Goal: Communication & Community: Answer question/provide support

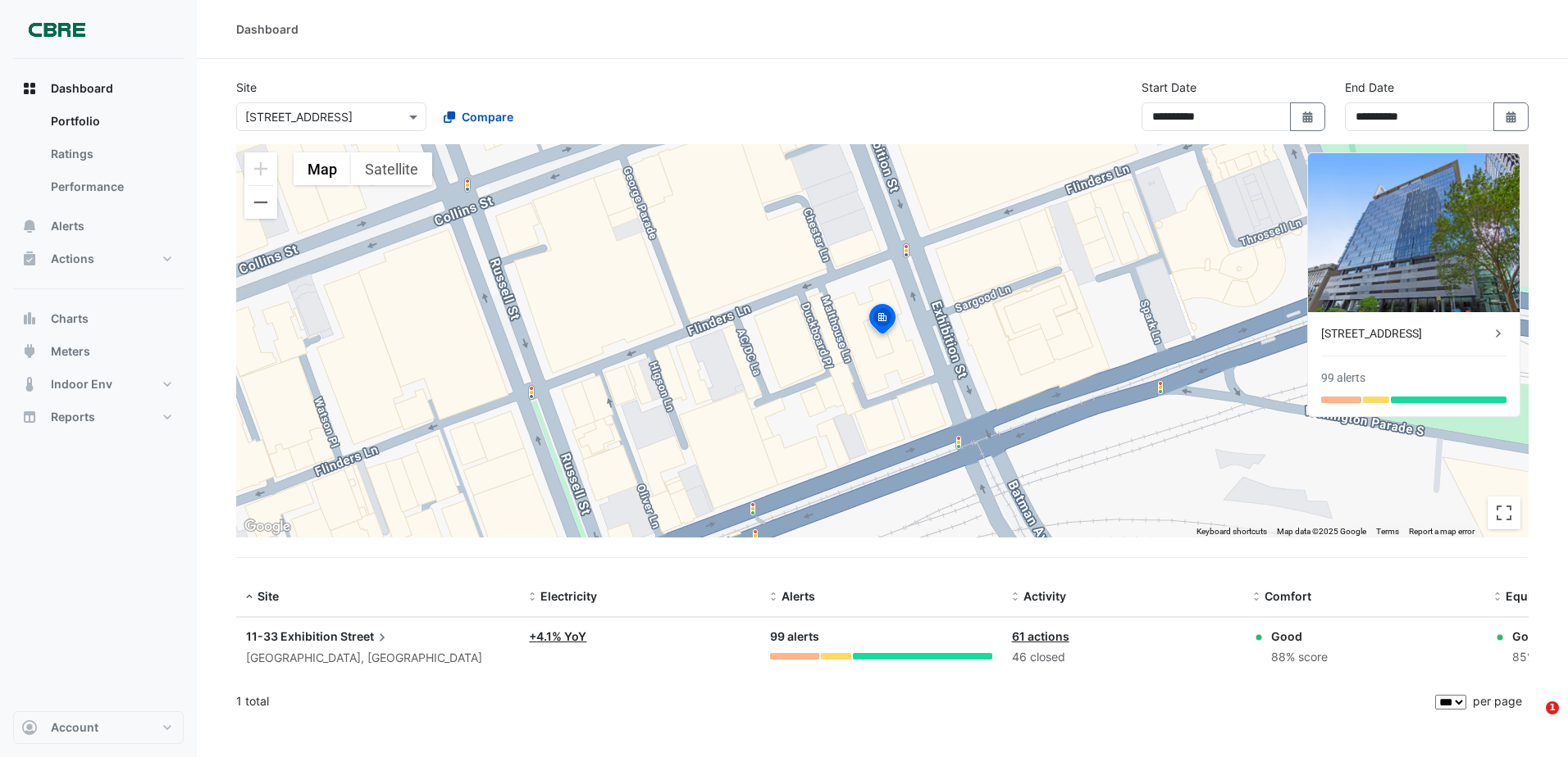
select select "***"
click at [105, 230] on button "Alerts" at bounding box center [98, 226] width 170 height 32
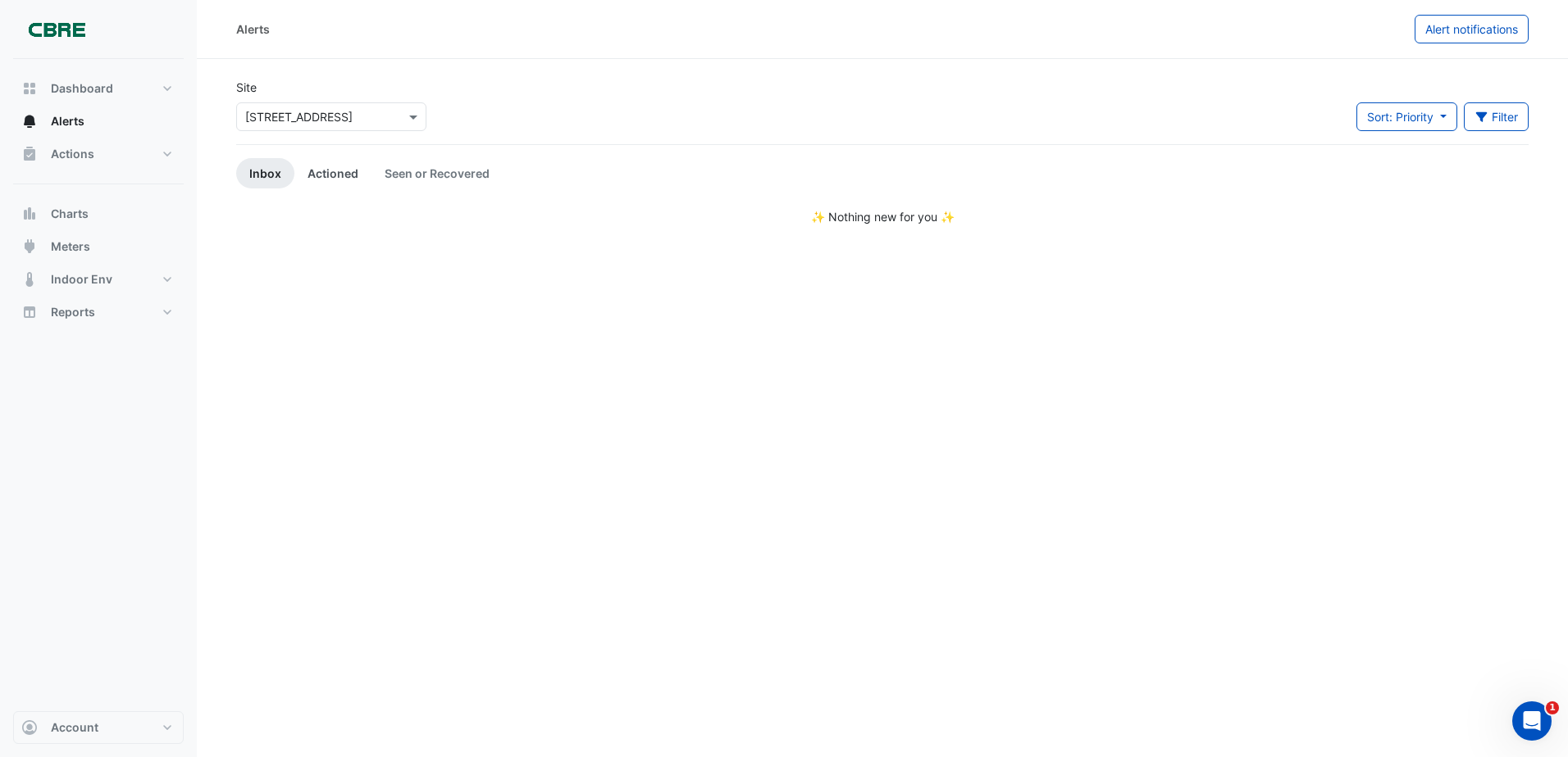
click at [352, 185] on link "Actioned" at bounding box center [334, 174] width 78 height 31
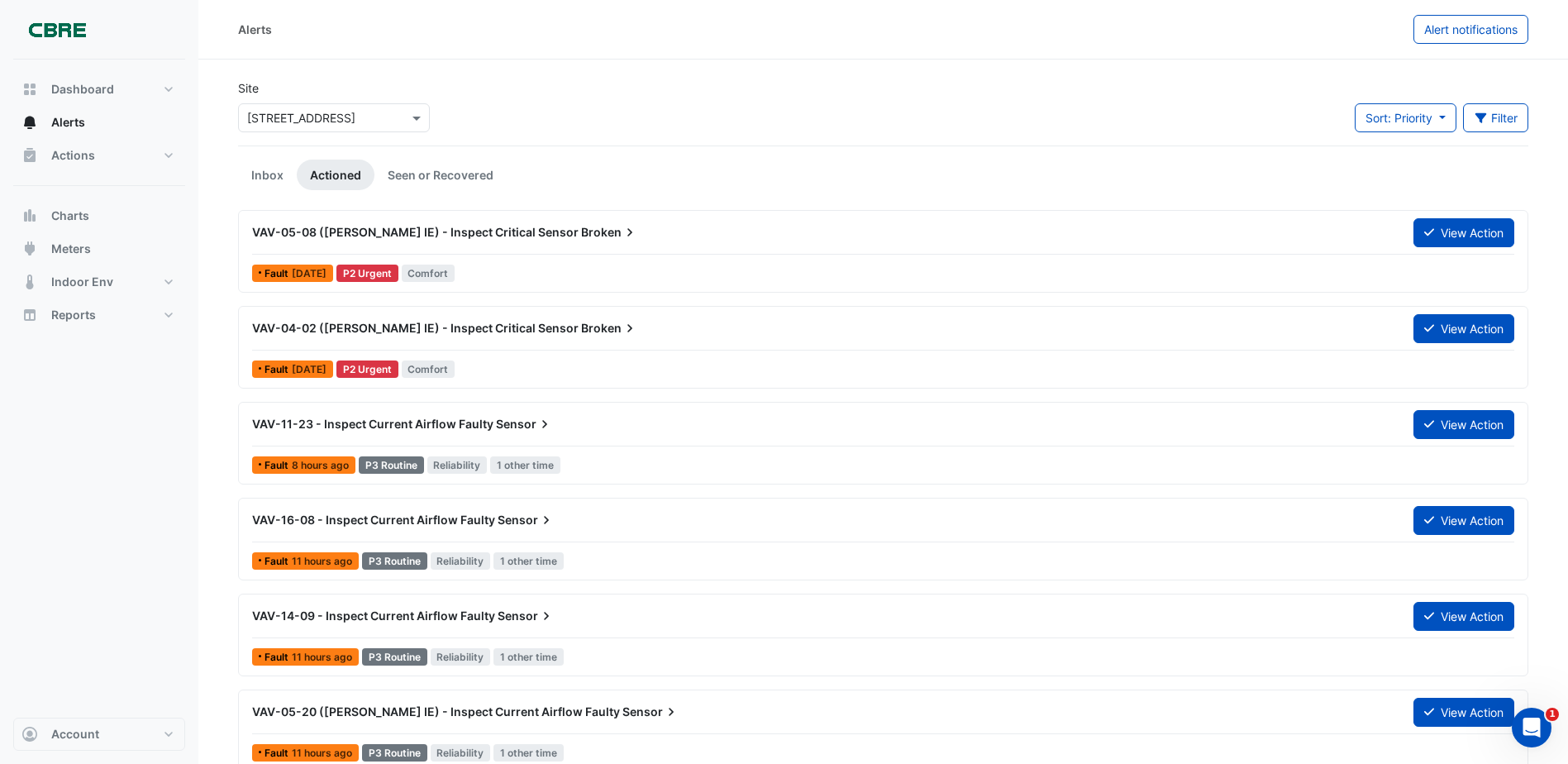
click at [608, 238] on div "VAV-05-08 ([PERSON_NAME] IE) - Inspect Critical Sensor Broken" at bounding box center [823, 232] width 1142 height 16
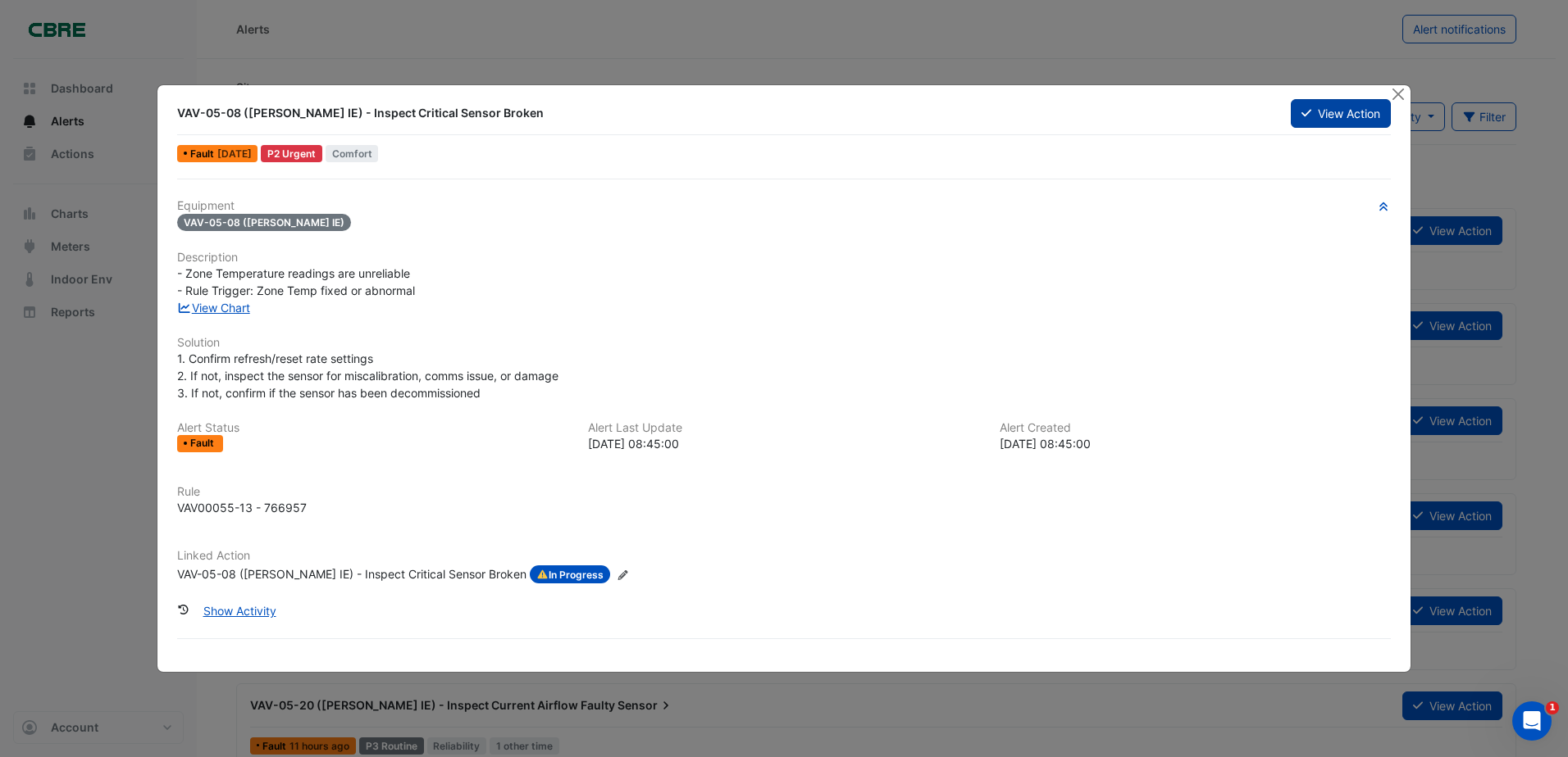
click at [1345, 105] on button "View Action" at bounding box center [1341, 114] width 100 height 29
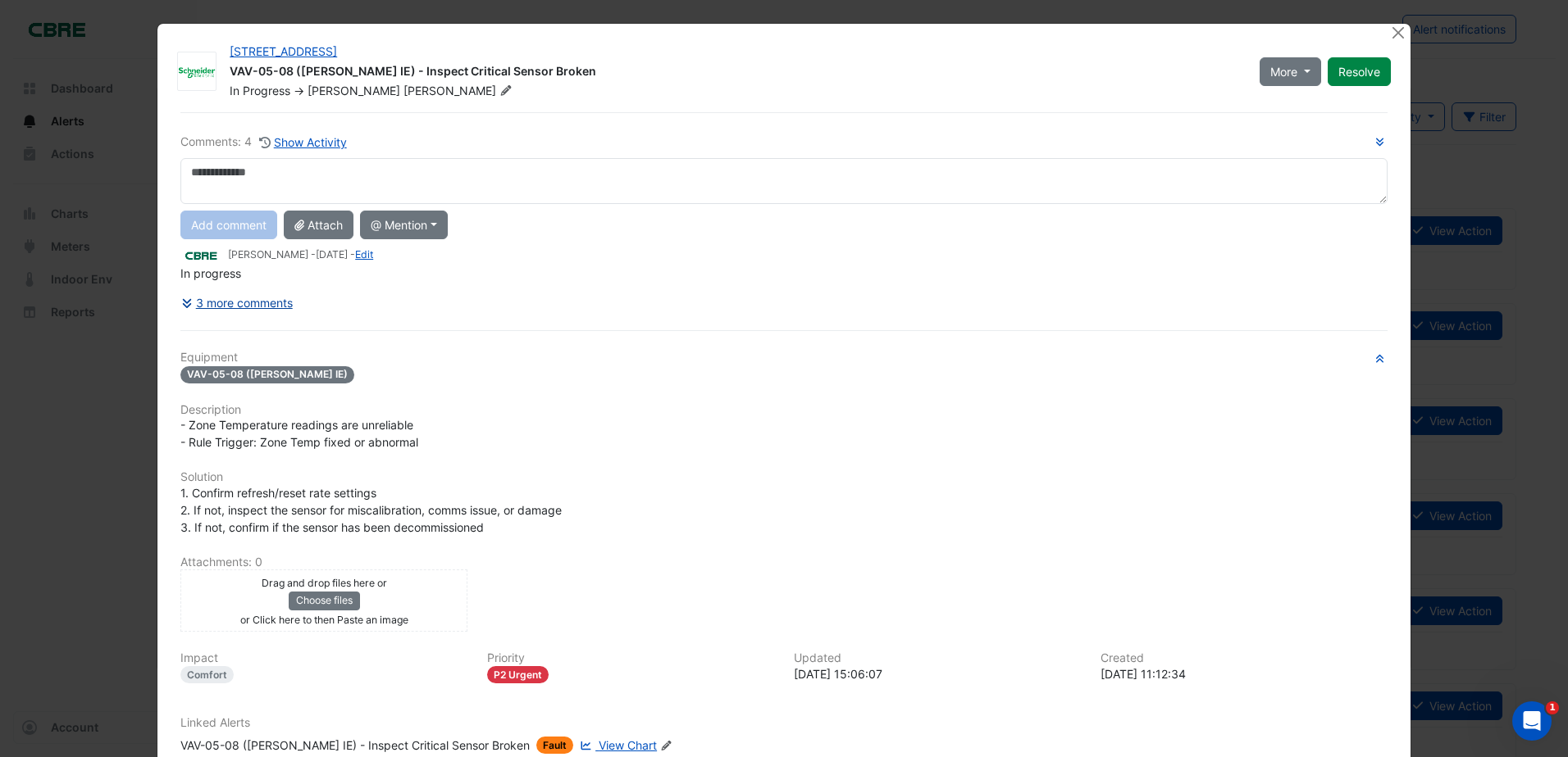
click at [238, 310] on button "3 more comments" at bounding box center [237, 303] width 114 height 29
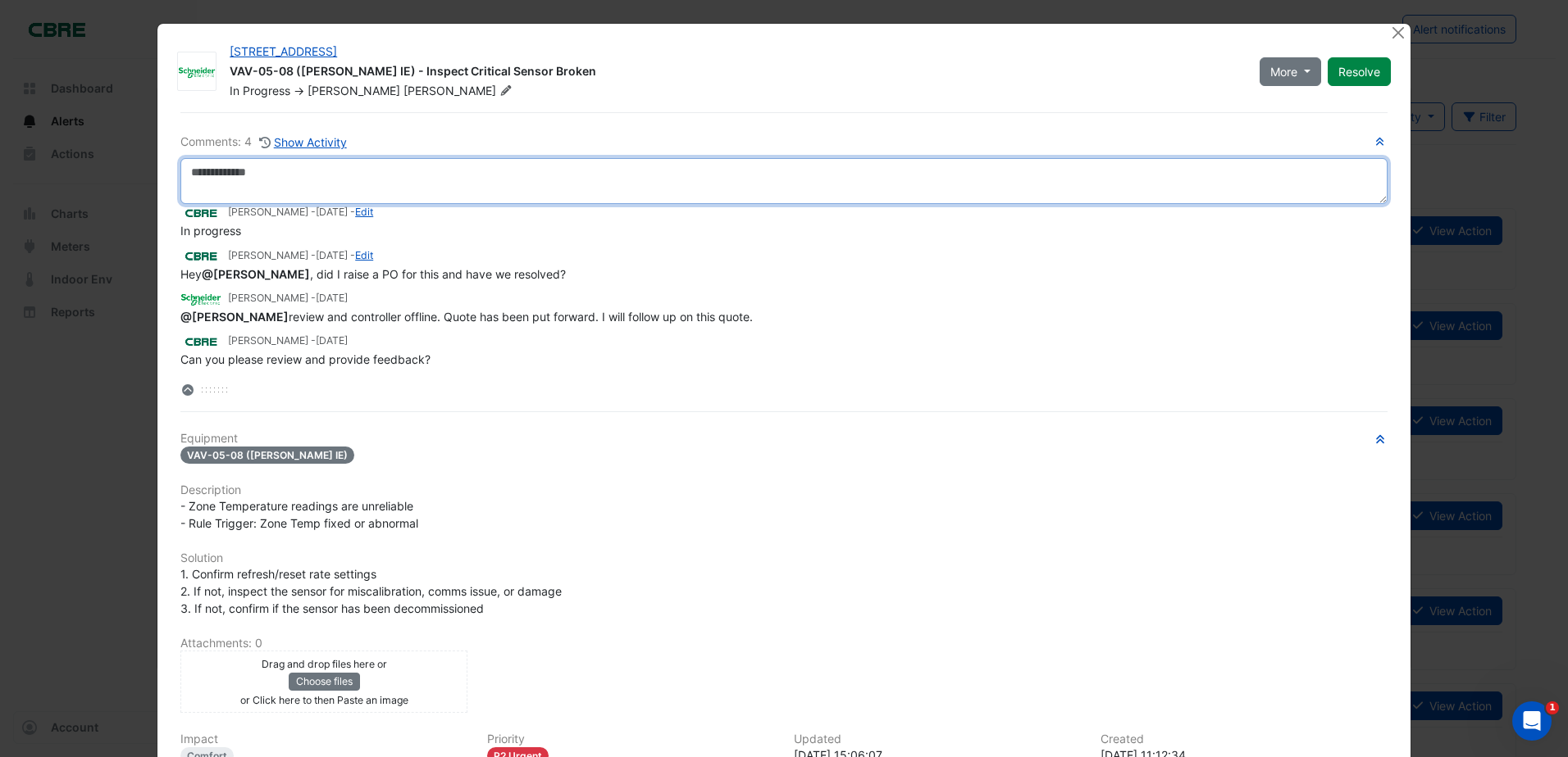
click at [310, 178] on textarea at bounding box center [784, 181] width 1207 height 46
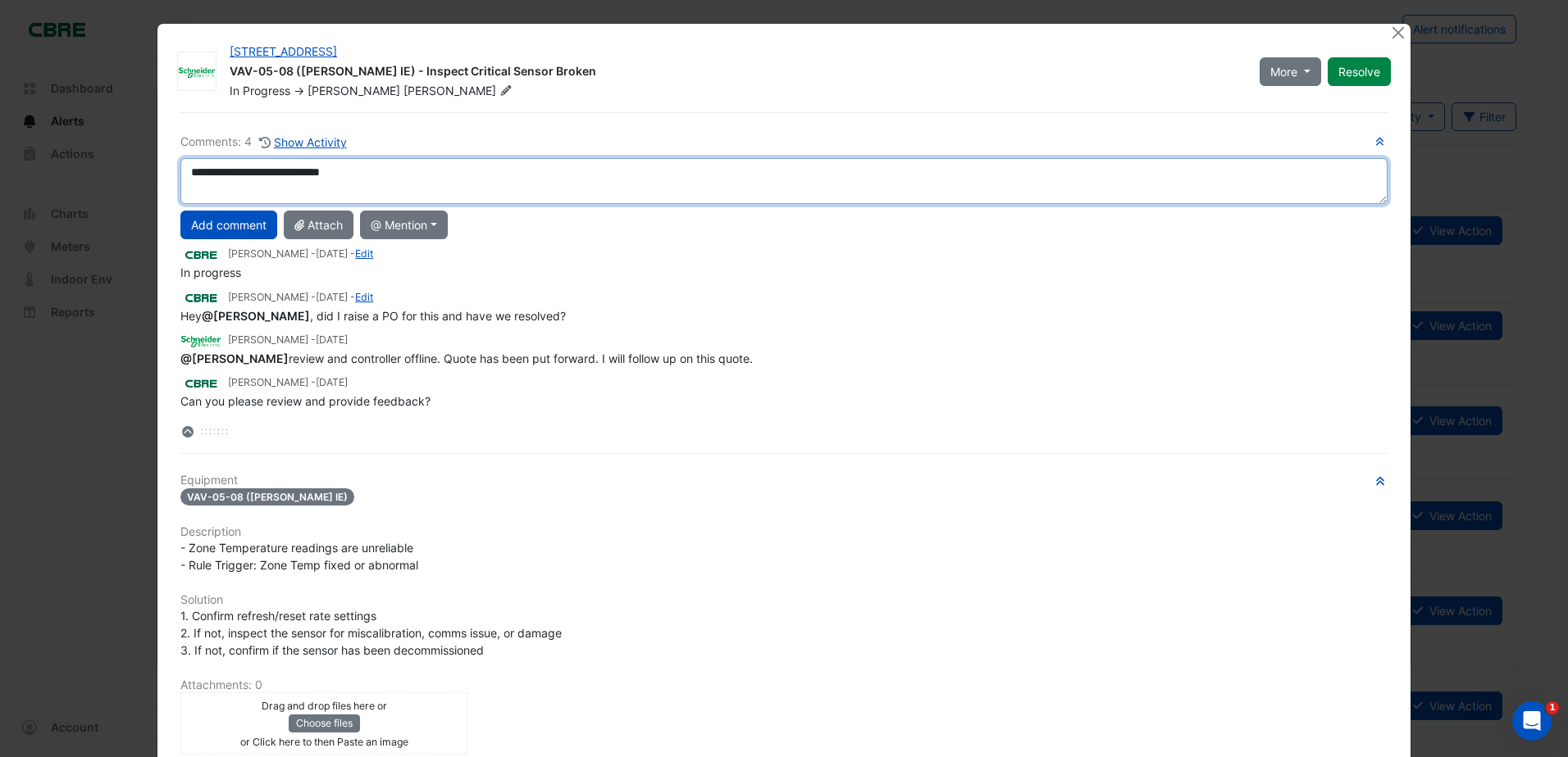
click at [262, 349] on div "**********" at bounding box center [784, 286] width 1207 height 307
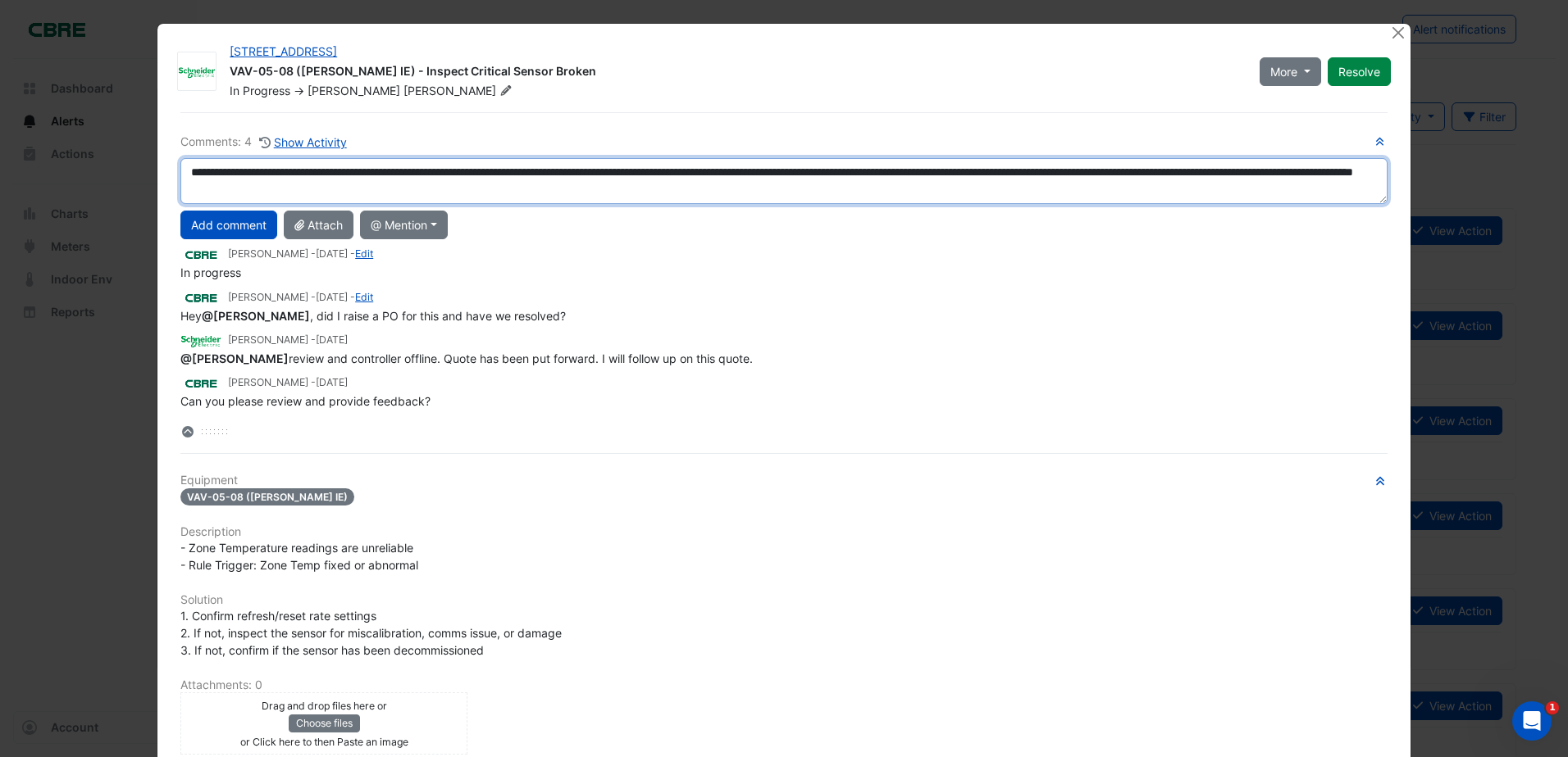
type textarea "**********"
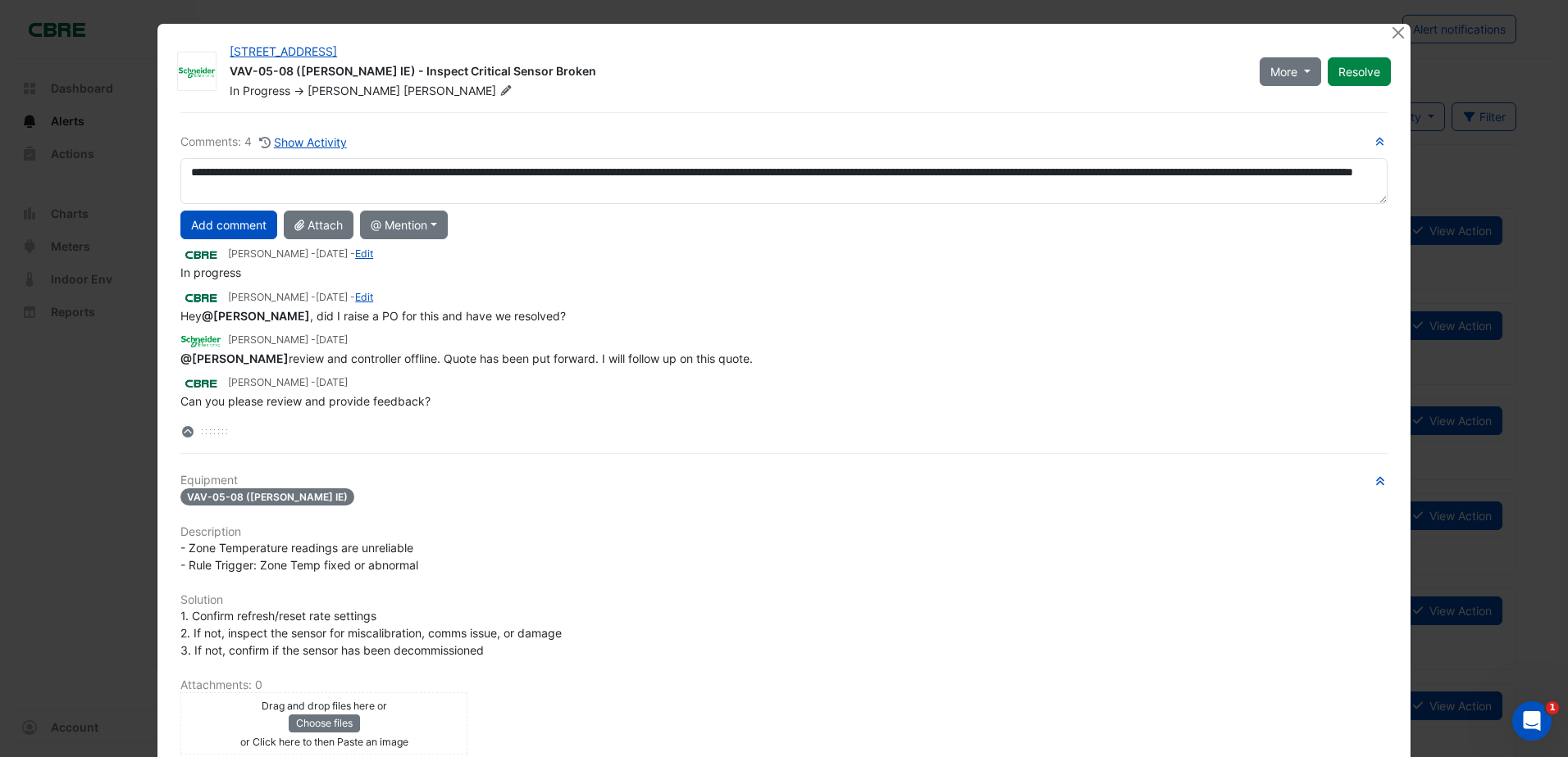
click at [237, 219] on button "Add comment" at bounding box center [228, 225] width 96 height 29
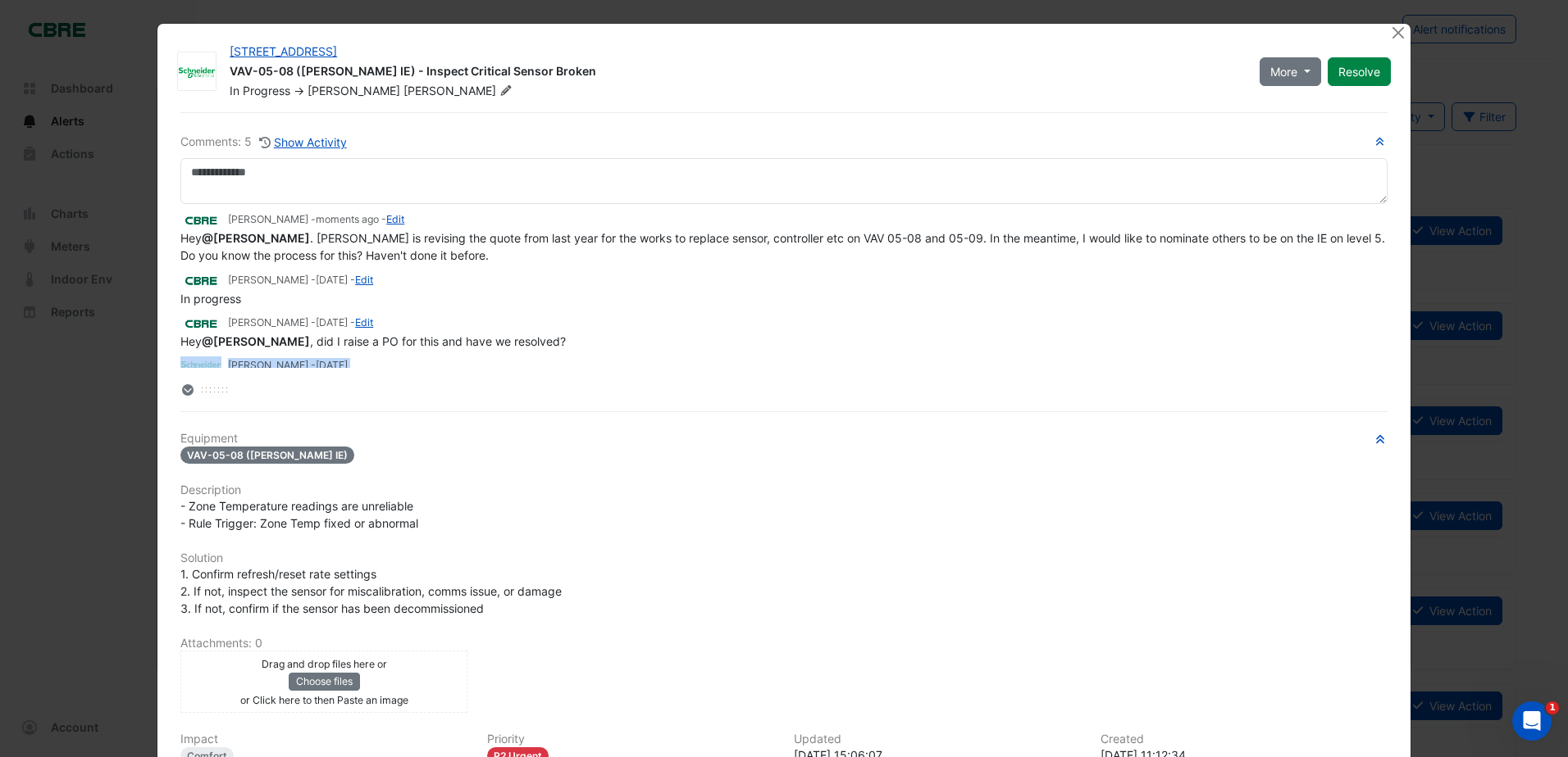
click at [87, 369] on ngb-modal-window "[STREET_ADDRESS] VAV-05-08 ([PERSON_NAME] IE) - Inspect Critical Sensor Broken …" at bounding box center [784, 378] width 1568 height 757
click at [1398, 31] on button "Close" at bounding box center [1398, 32] width 17 height 17
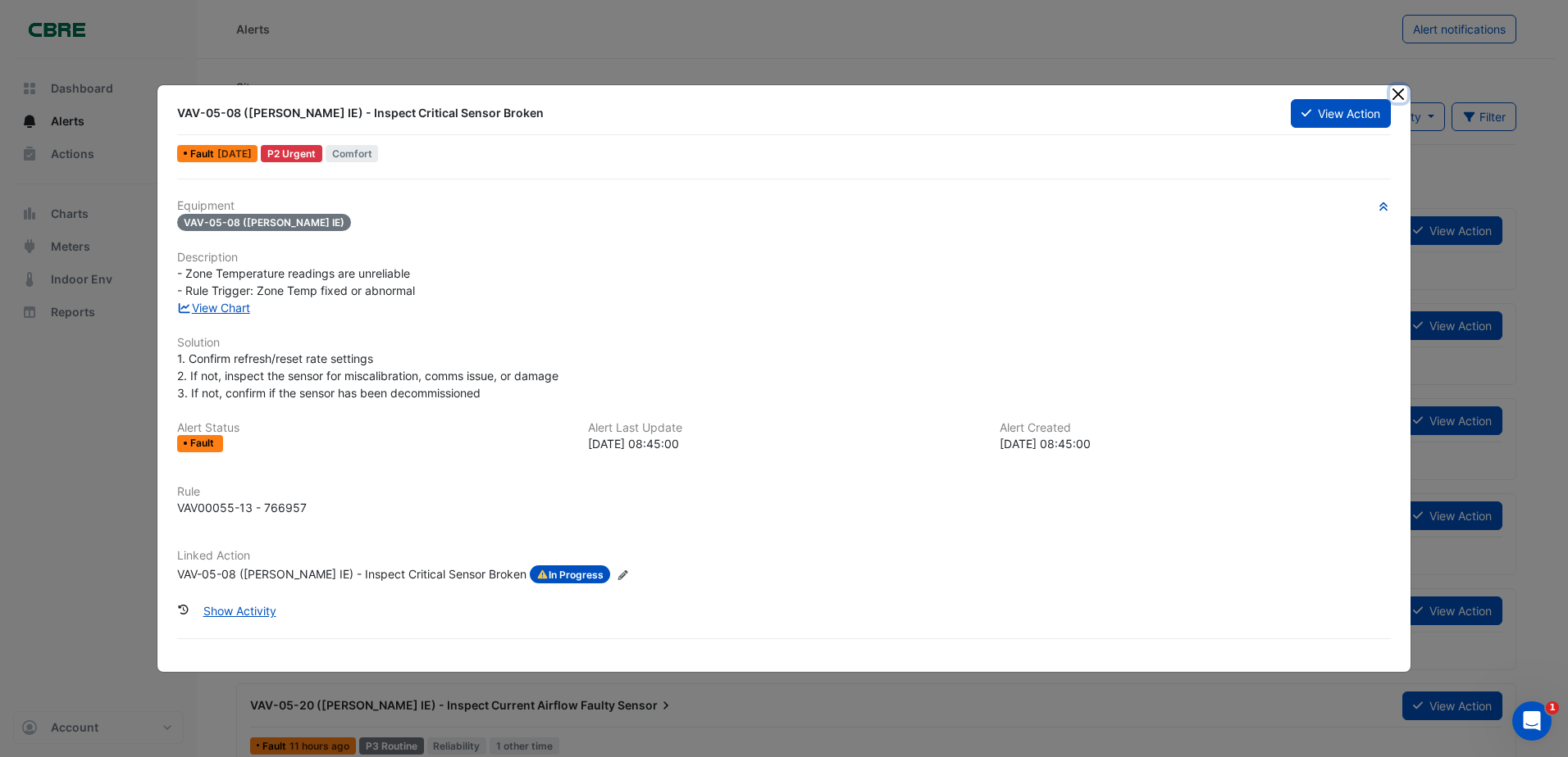
click at [1399, 94] on button "Close" at bounding box center [1398, 94] width 17 height 17
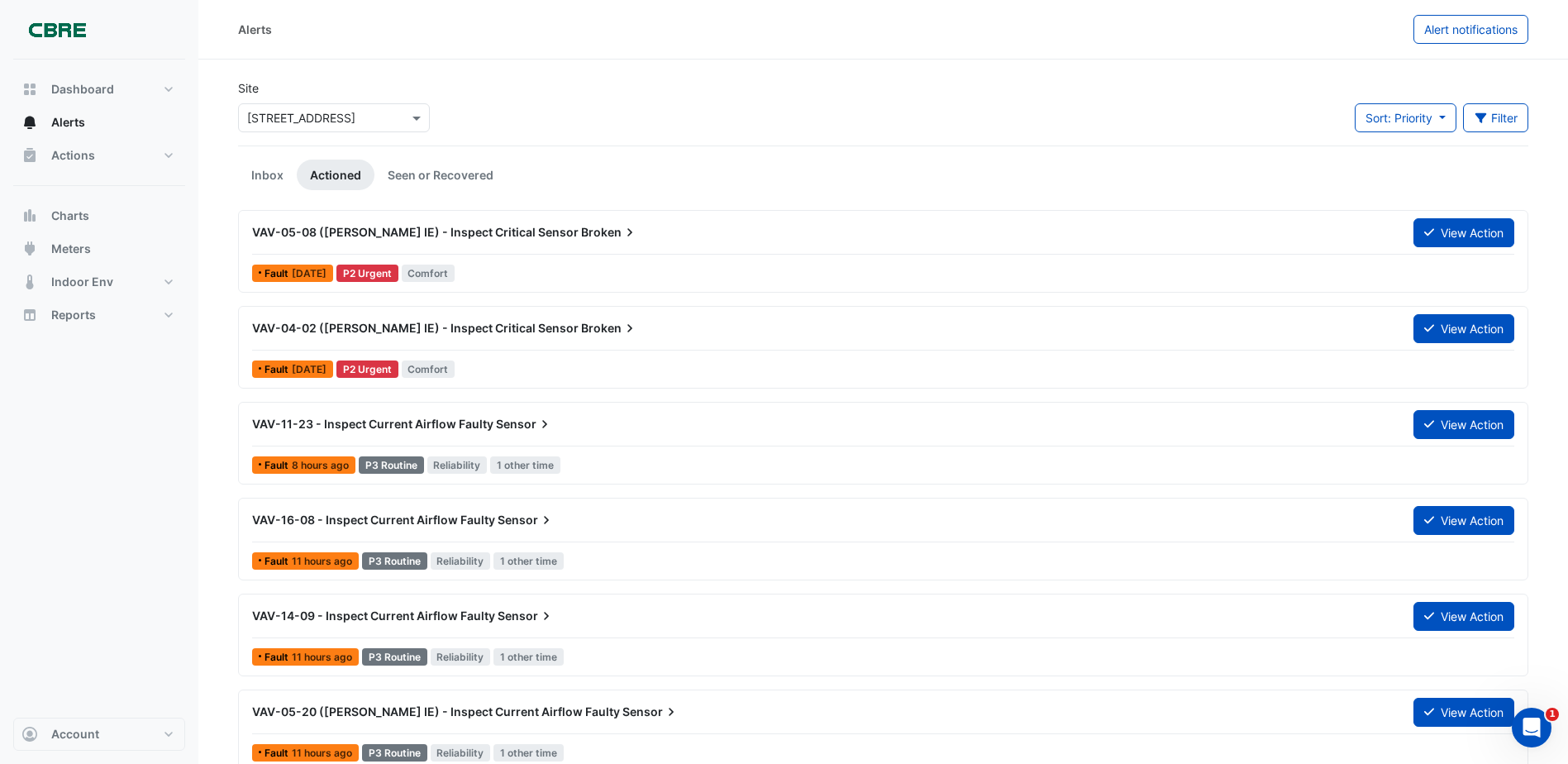
click at [362, 231] on span "VAV-05-08 ([PERSON_NAME] IE) - Inspect Critical Sensor" at bounding box center [414, 231] width 326 height 14
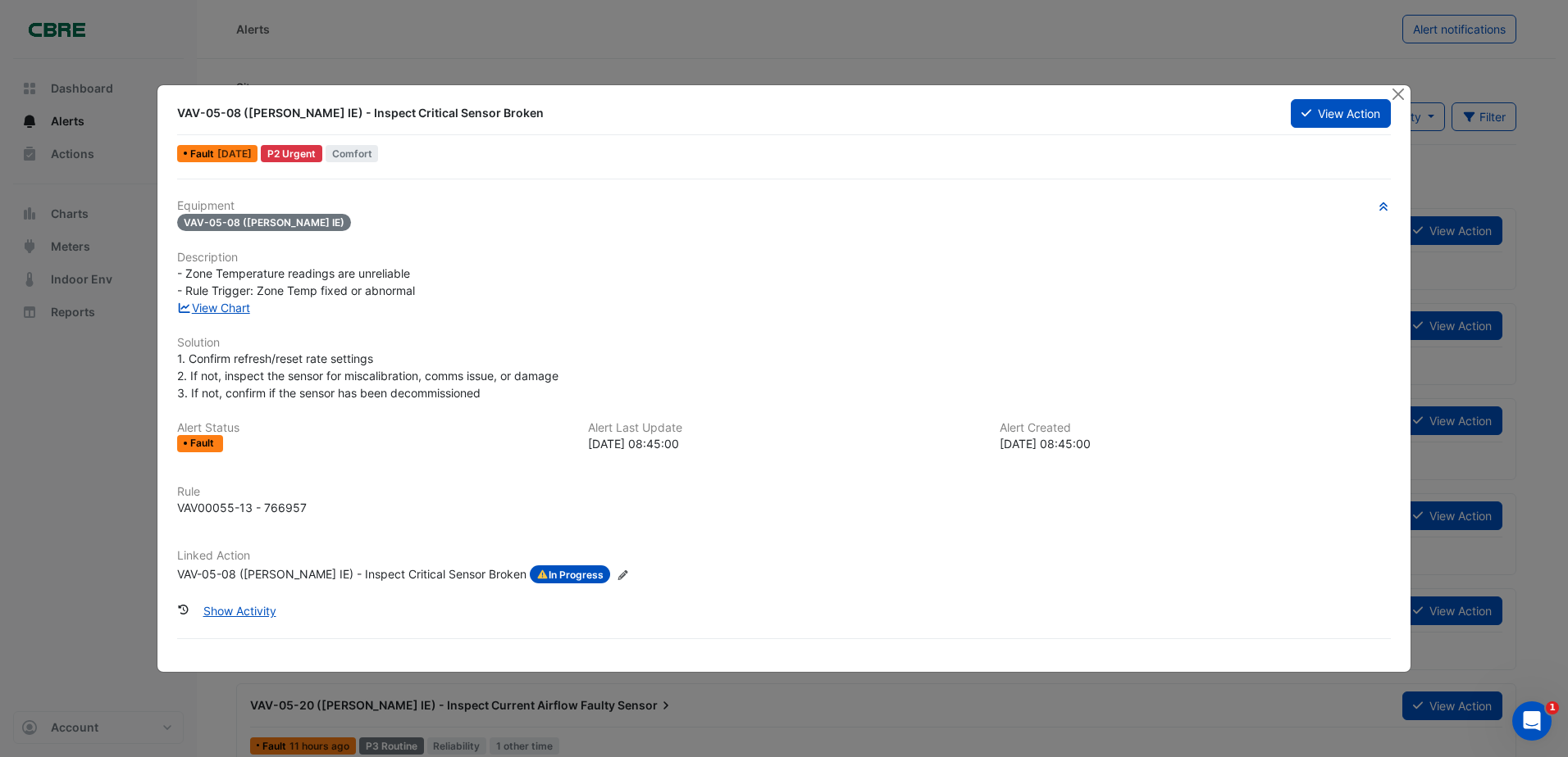
click at [530, 580] on span "In Progress" at bounding box center [570, 575] width 80 height 18
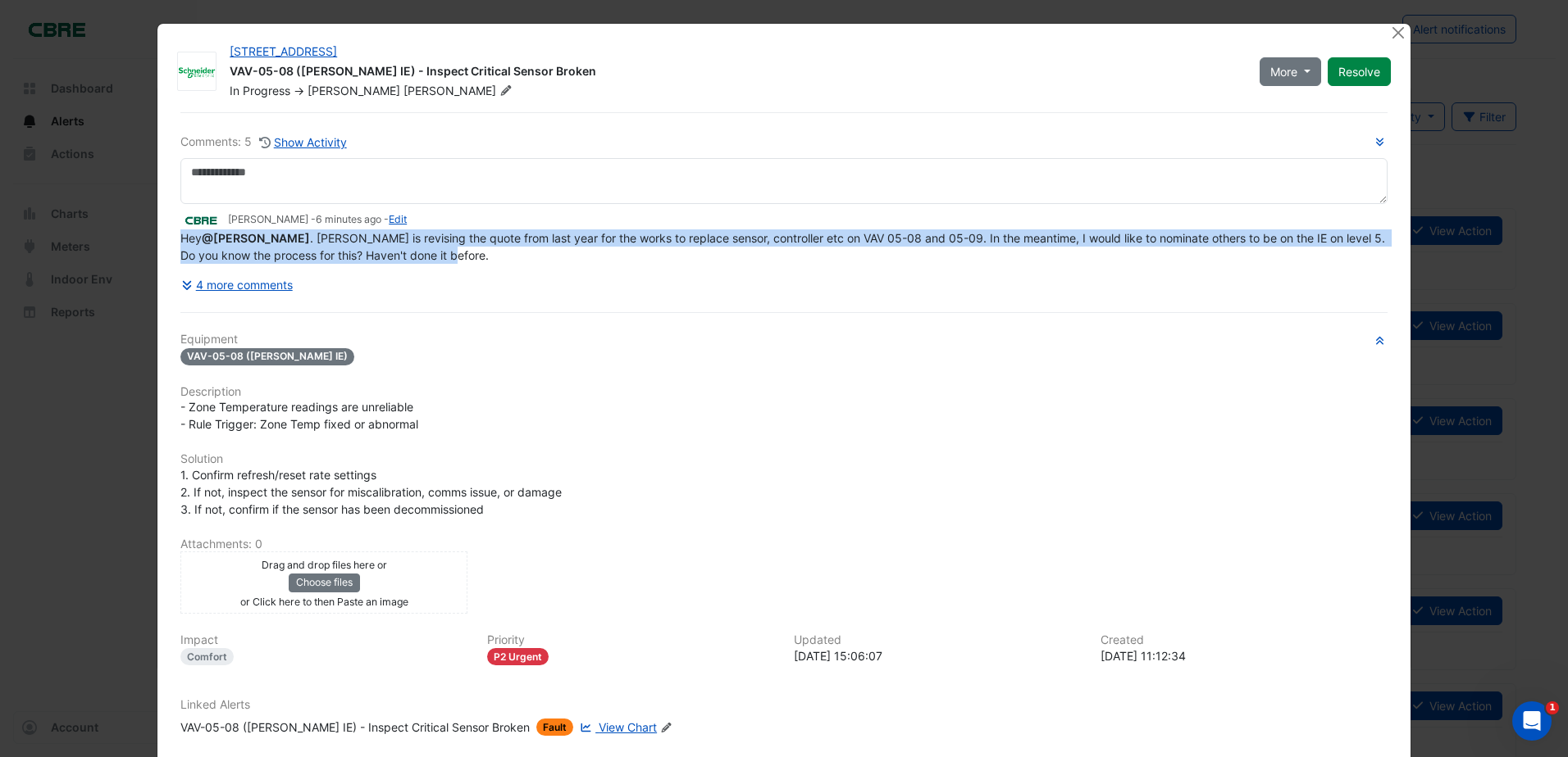
drag, startPoint x: 452, startPoint y: 257, endPoint x: 175, endPoint y: 242, distance: 277.4
click at [180, 242] on div "Hey @[PERSON_NAME] . [PERSON_NAME] is revising the quote from last year for the…" at bounding box center [784, 247] width 1207 height 34
copy span "Hey @[PERSON_NAME] . [PERSON_NAME] is revising the quote from last year for the…"
click at [1396, 27] on button "Close" at bounding box center [1398, 32] width 17 height 17
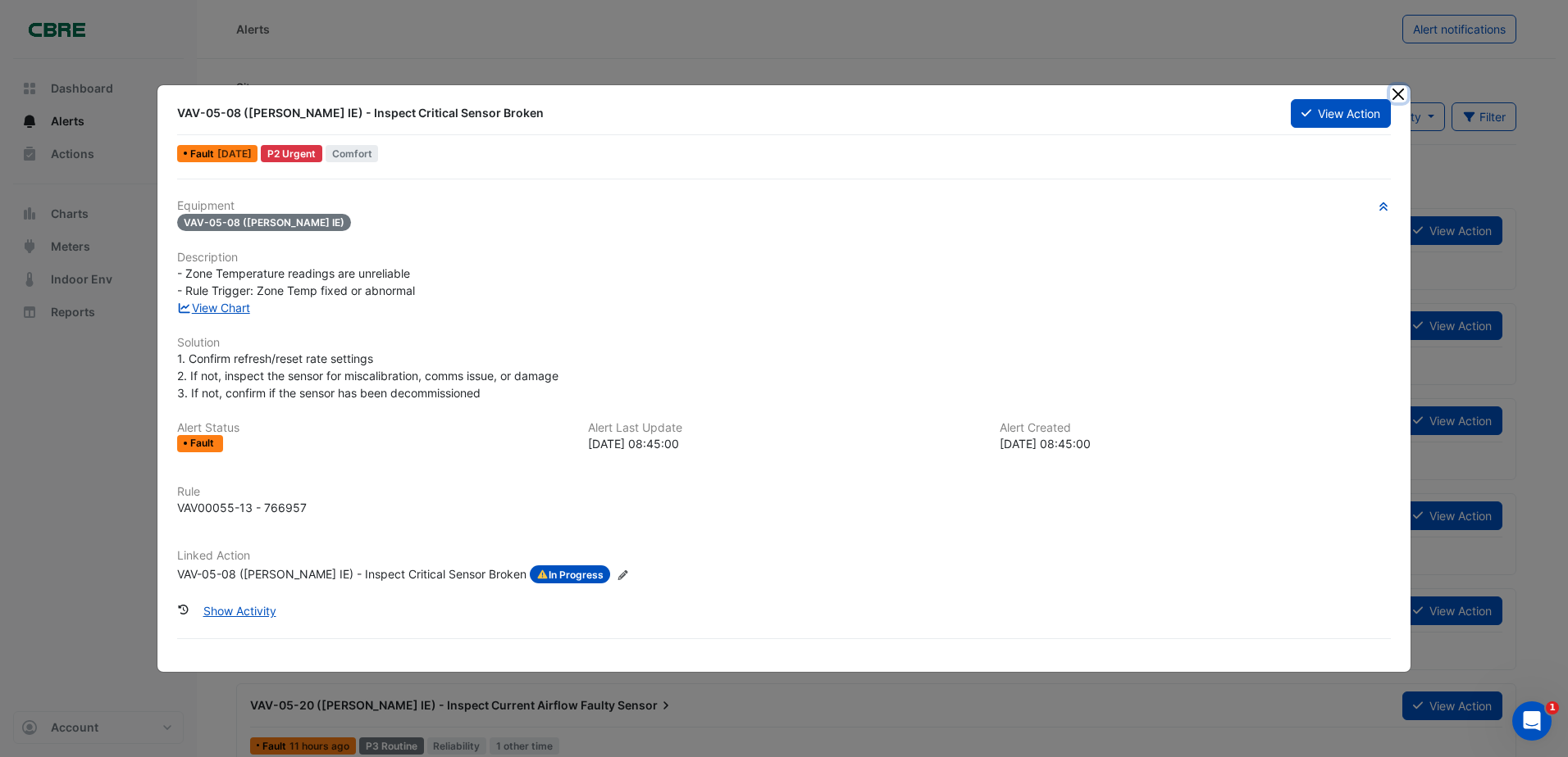
click at [1395, 92] on button "Close" at bounding box center [1398, 94] width 17 height 17
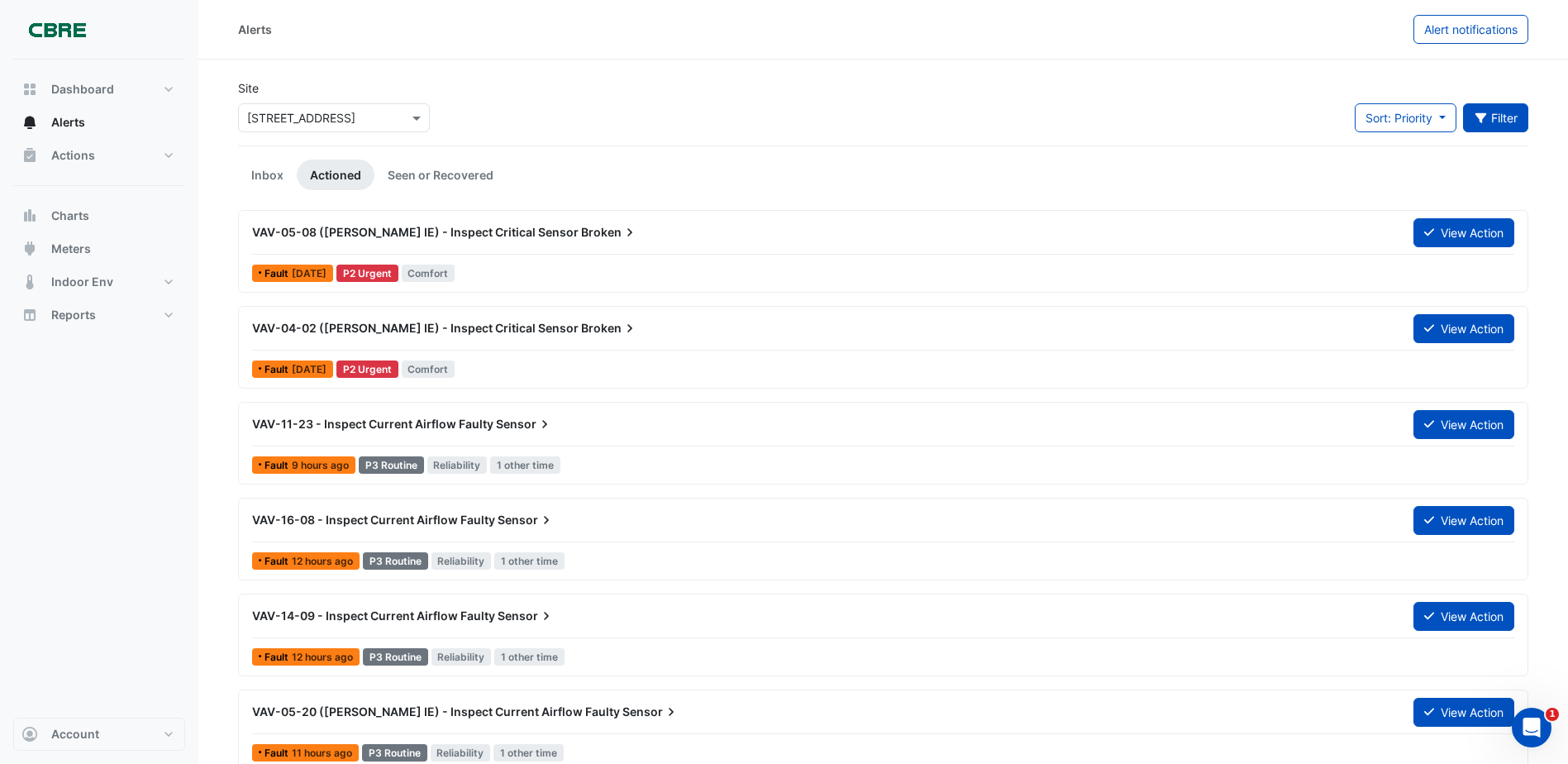
click at [1515, 122] on button "Filter" at bounding box center [1496, 118] width 66 height 29
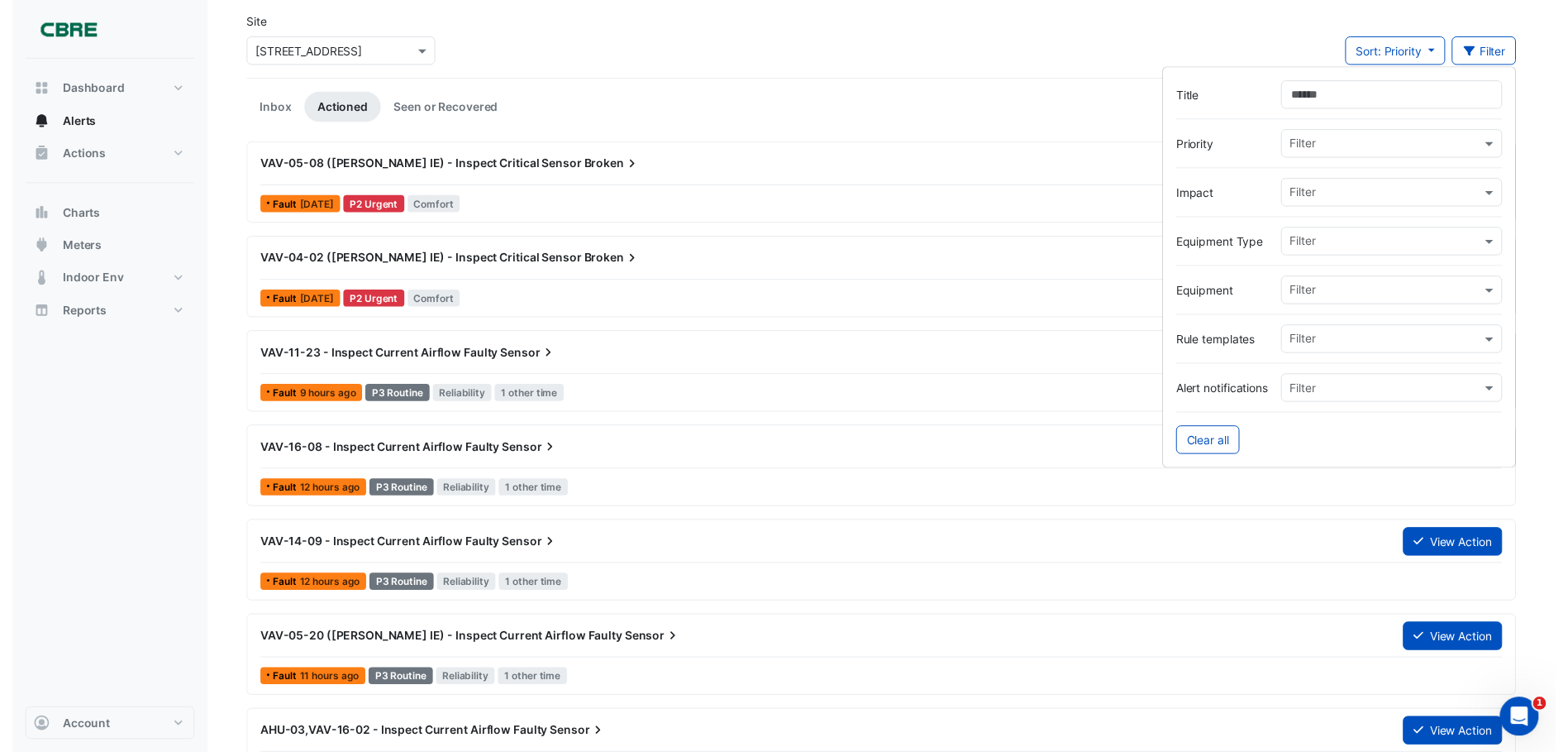
scroll to position [165, 0]
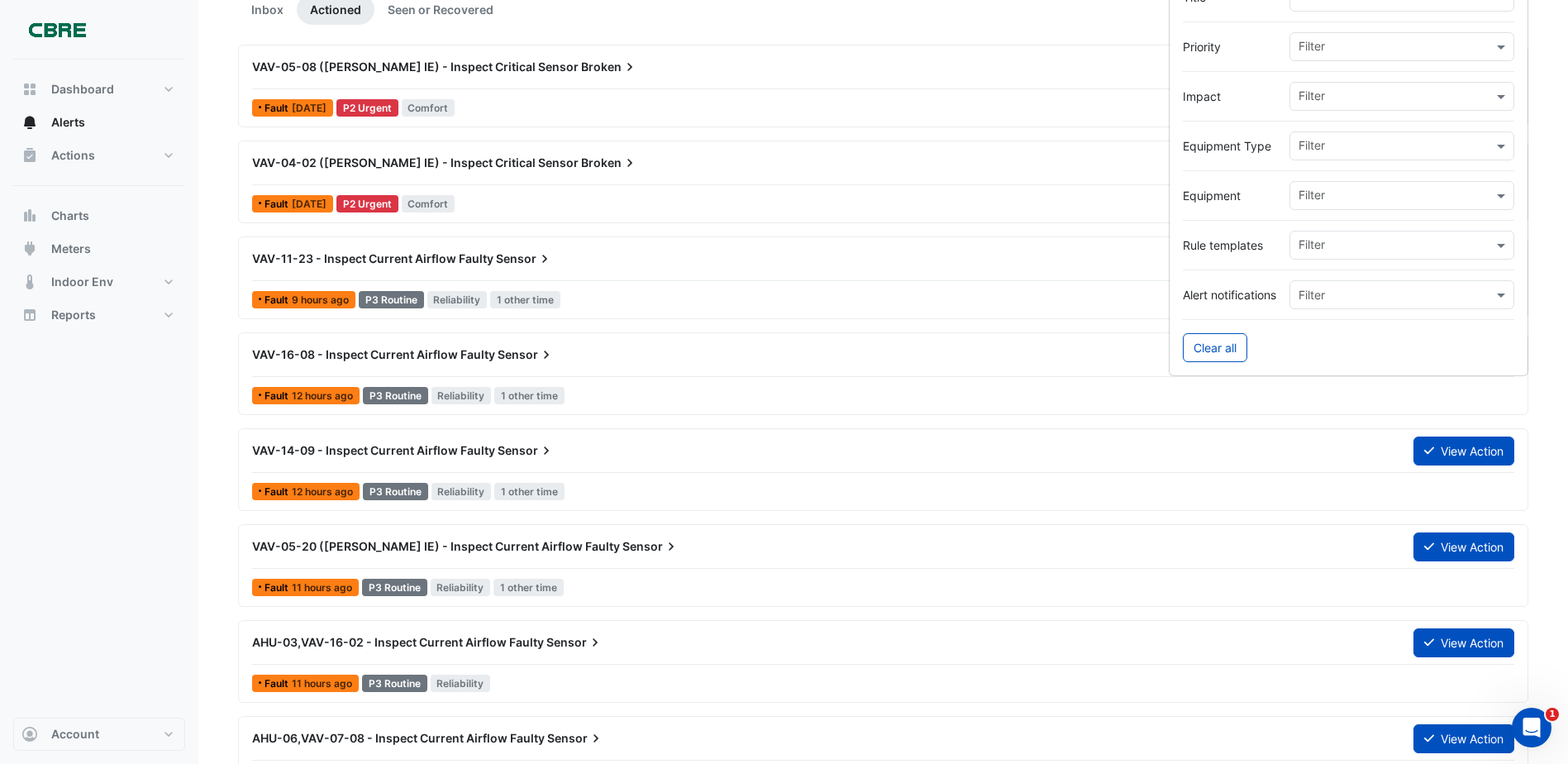
click at [1348, 201] on input "text" at bounding box center [1396, 196] width 195 height 17
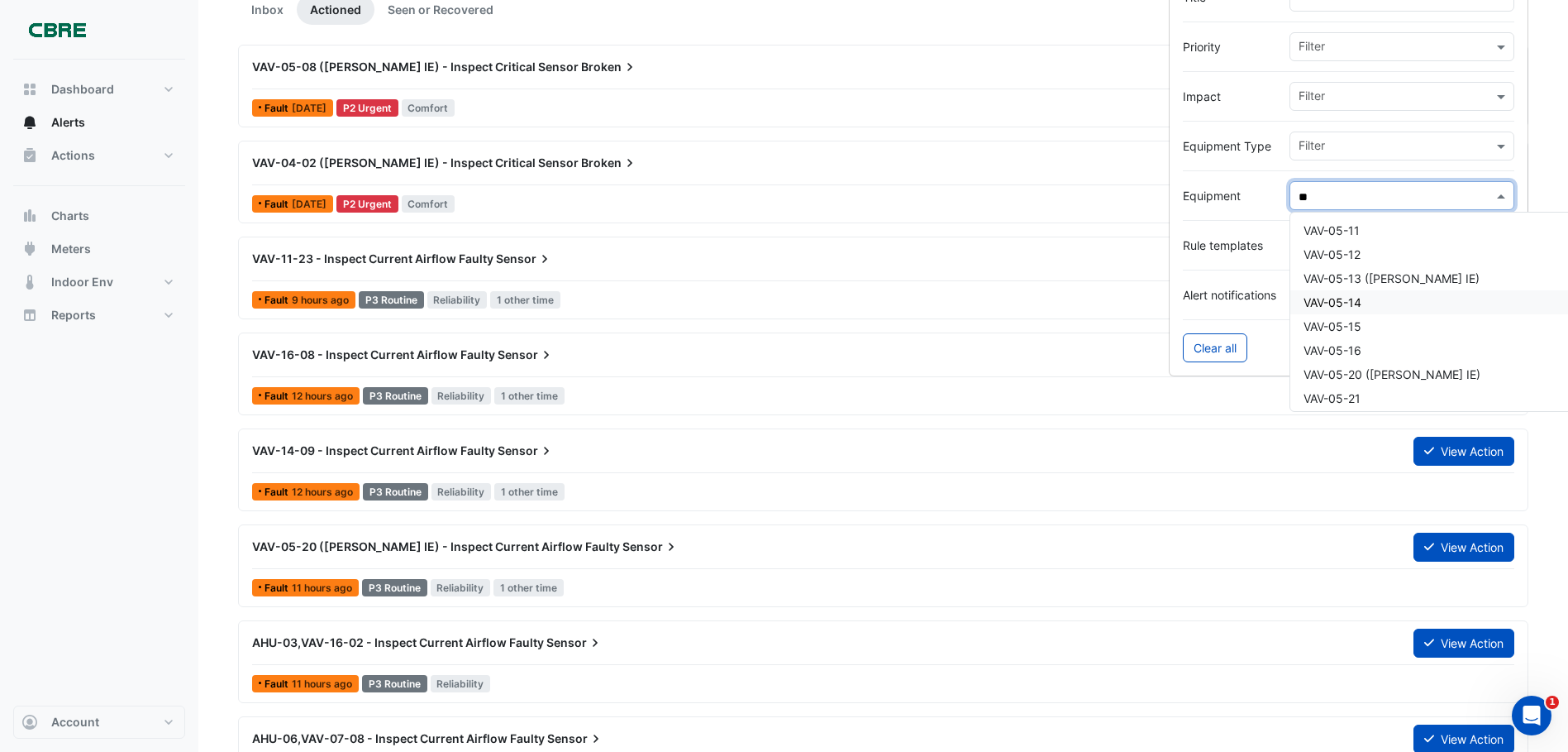
scroll to position [374, 0]
click at [1390, 246] on span "VAV-05-08 ([PERSON_NAME] IE)" at bounding box center [1393, 240] width 178 height 14
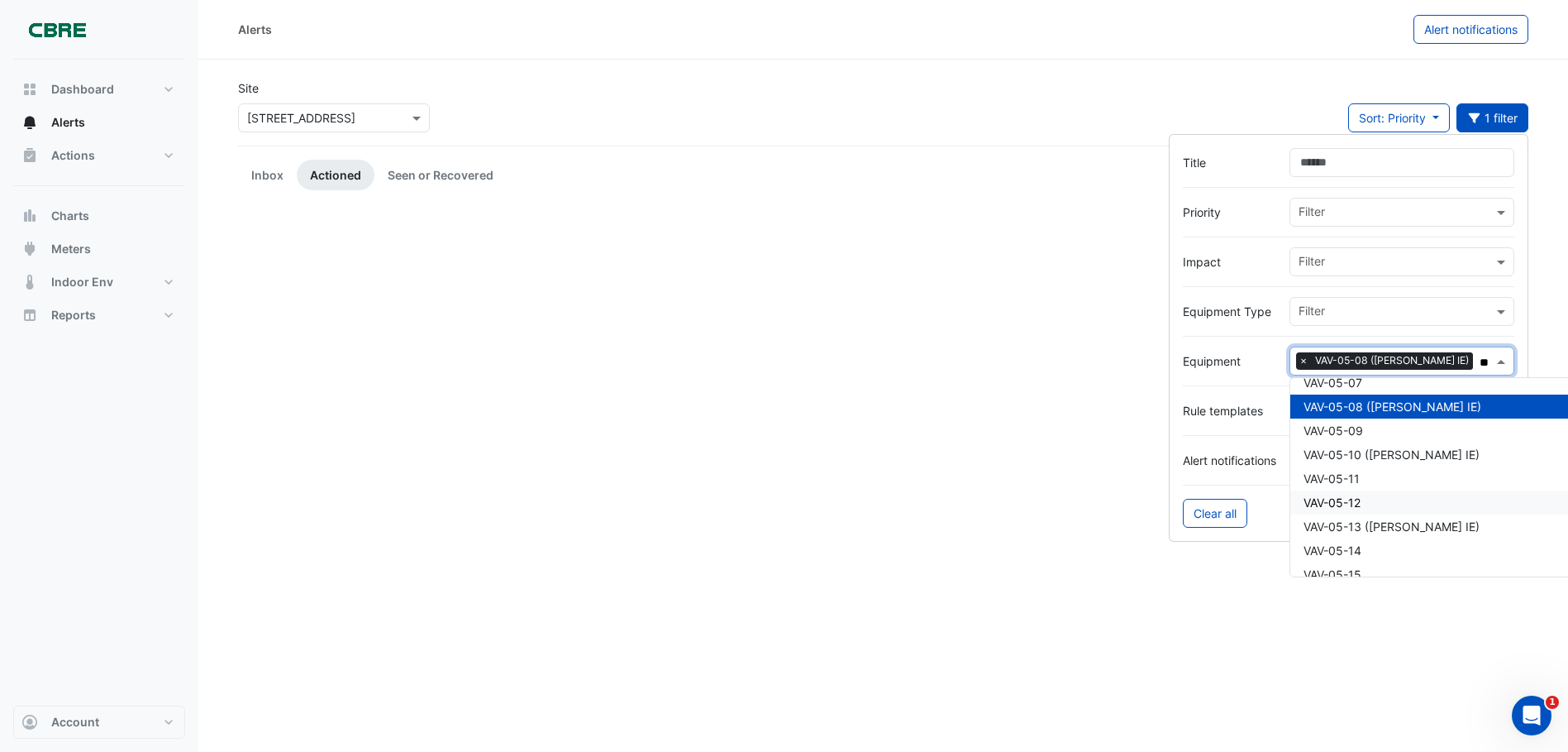
scroll to position [13, 0]
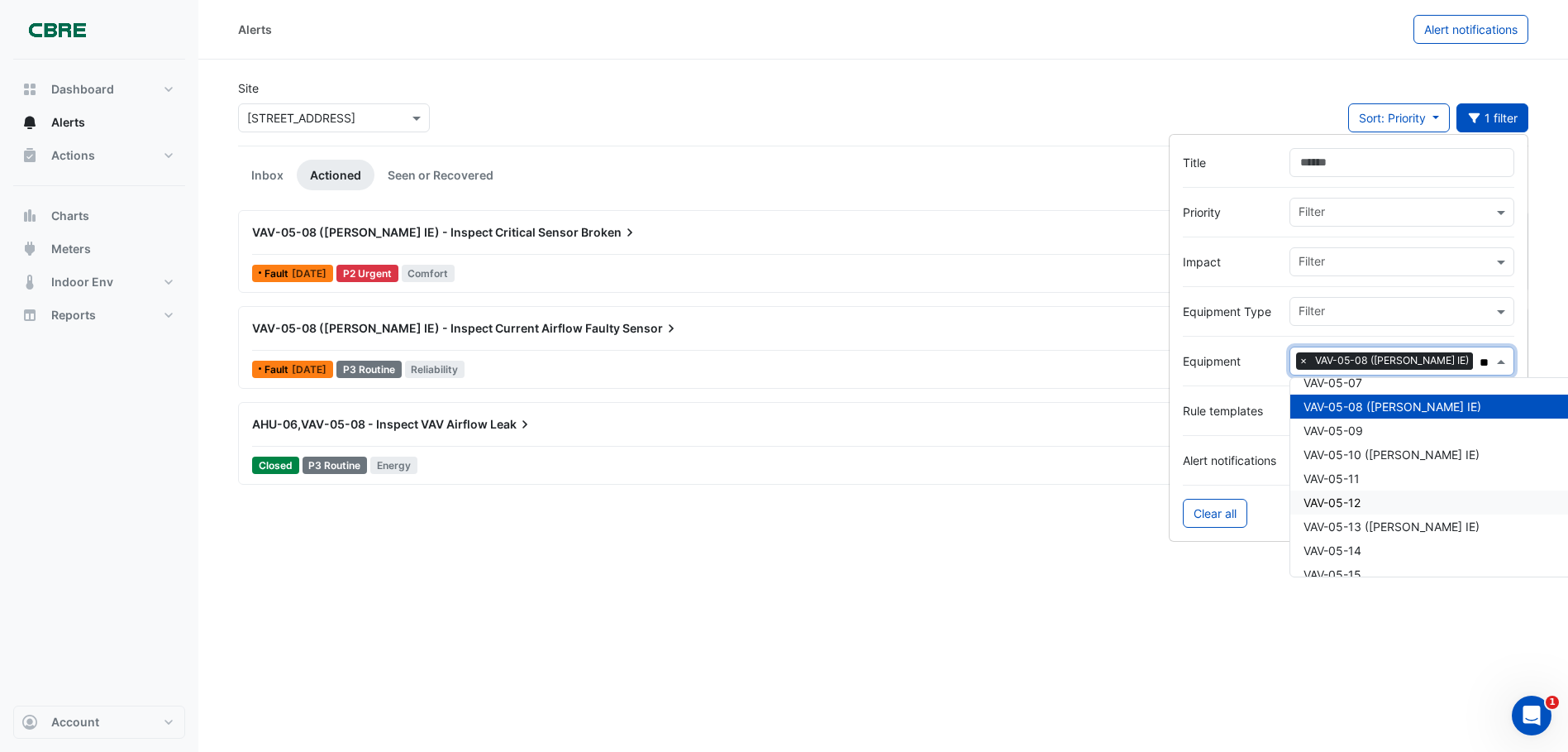
type input "**"
drag, startPoint x: 335, startPoint y: 584, endPoint x: 345, endPoint y: 585, distance: 10.0
click at [343, 585] on div "Alerts Alert notifications Site Select a Site × [STREET_ADDRESS] Sort: Priority…" at bounding box center [883, 376] width 1370 height 752
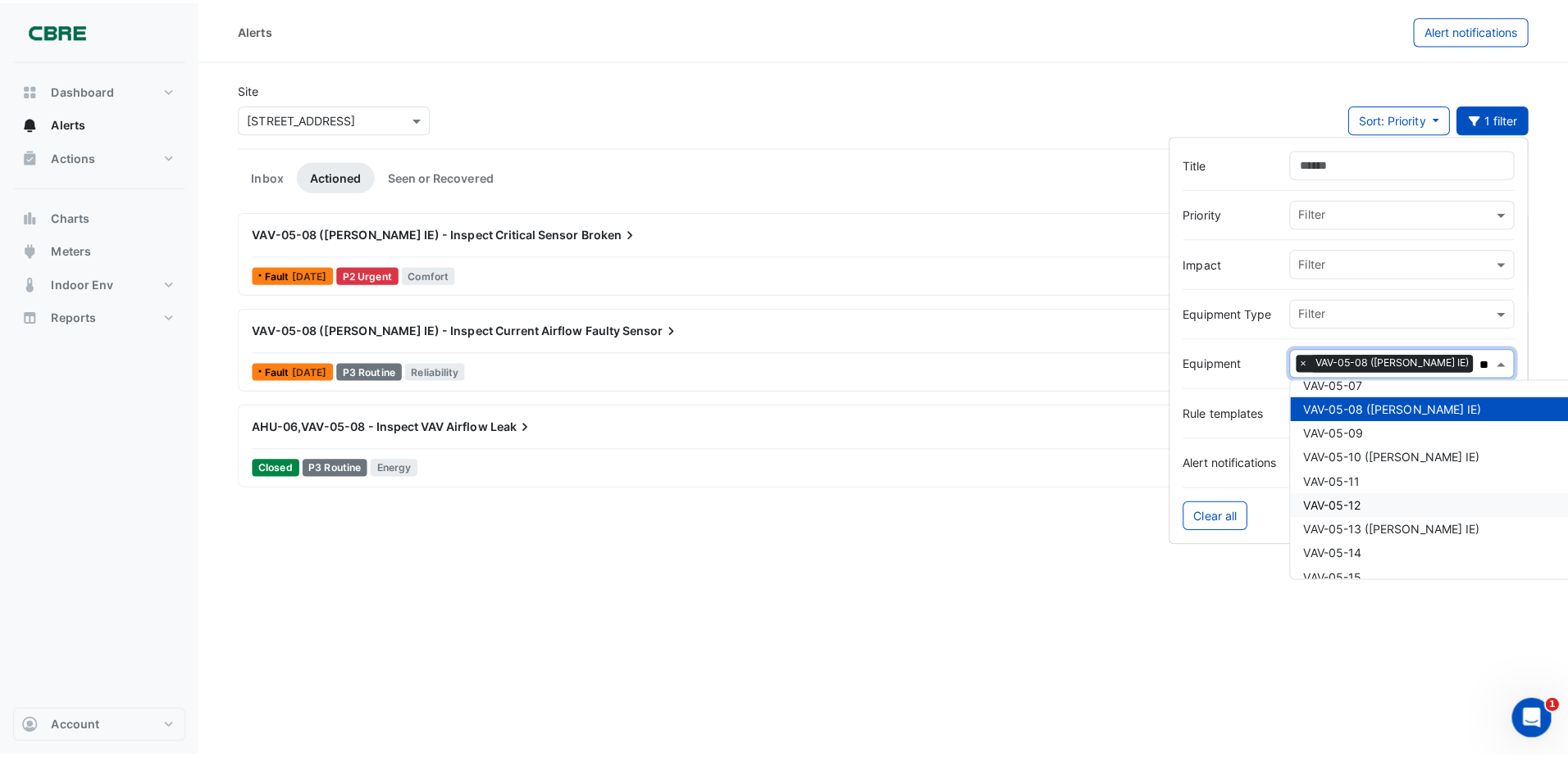
scroll to position [0, 0]
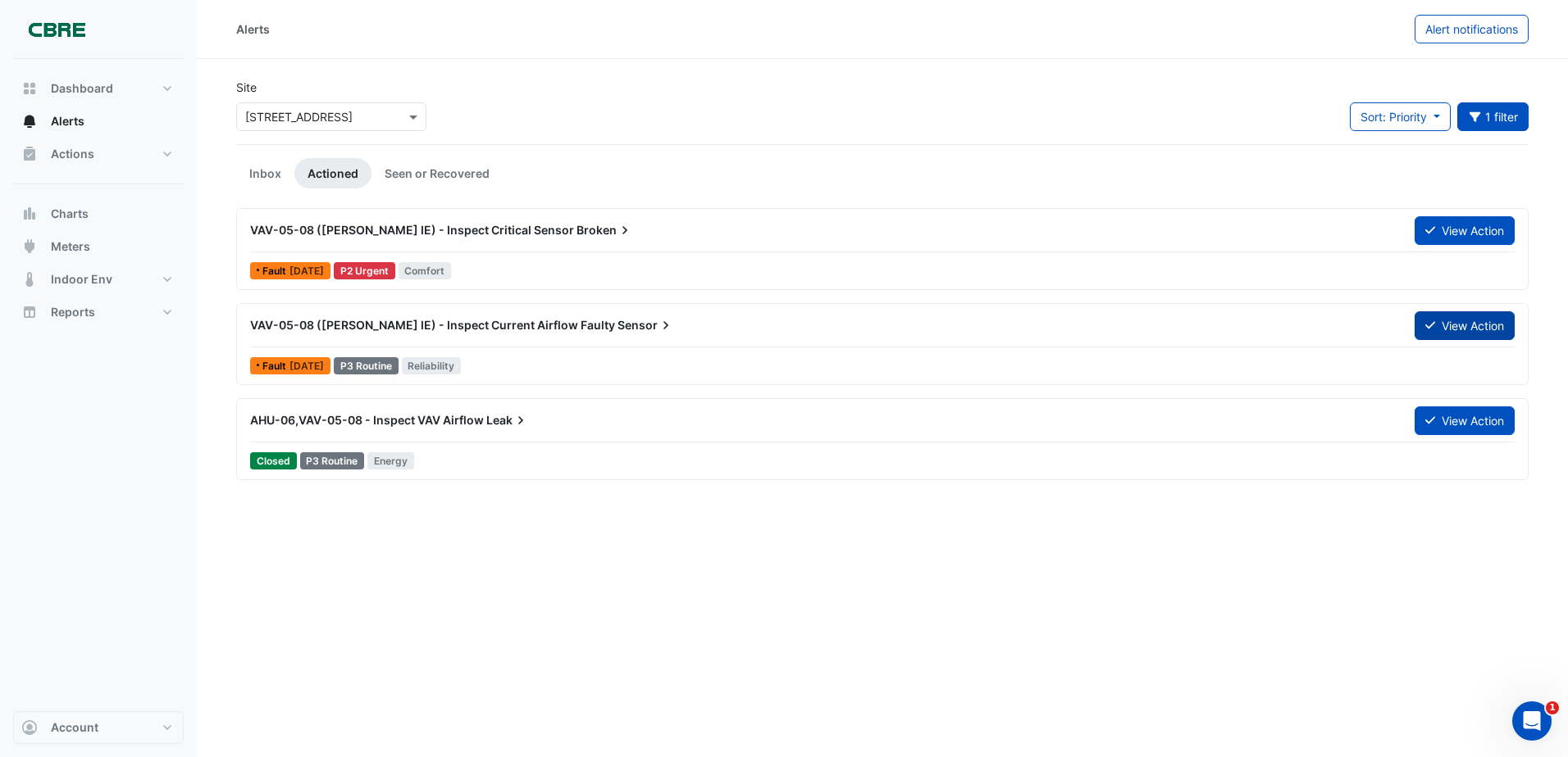
click at [1452, 322] on button "View Action" at bounding box center [1464, 326] width 100 height 29
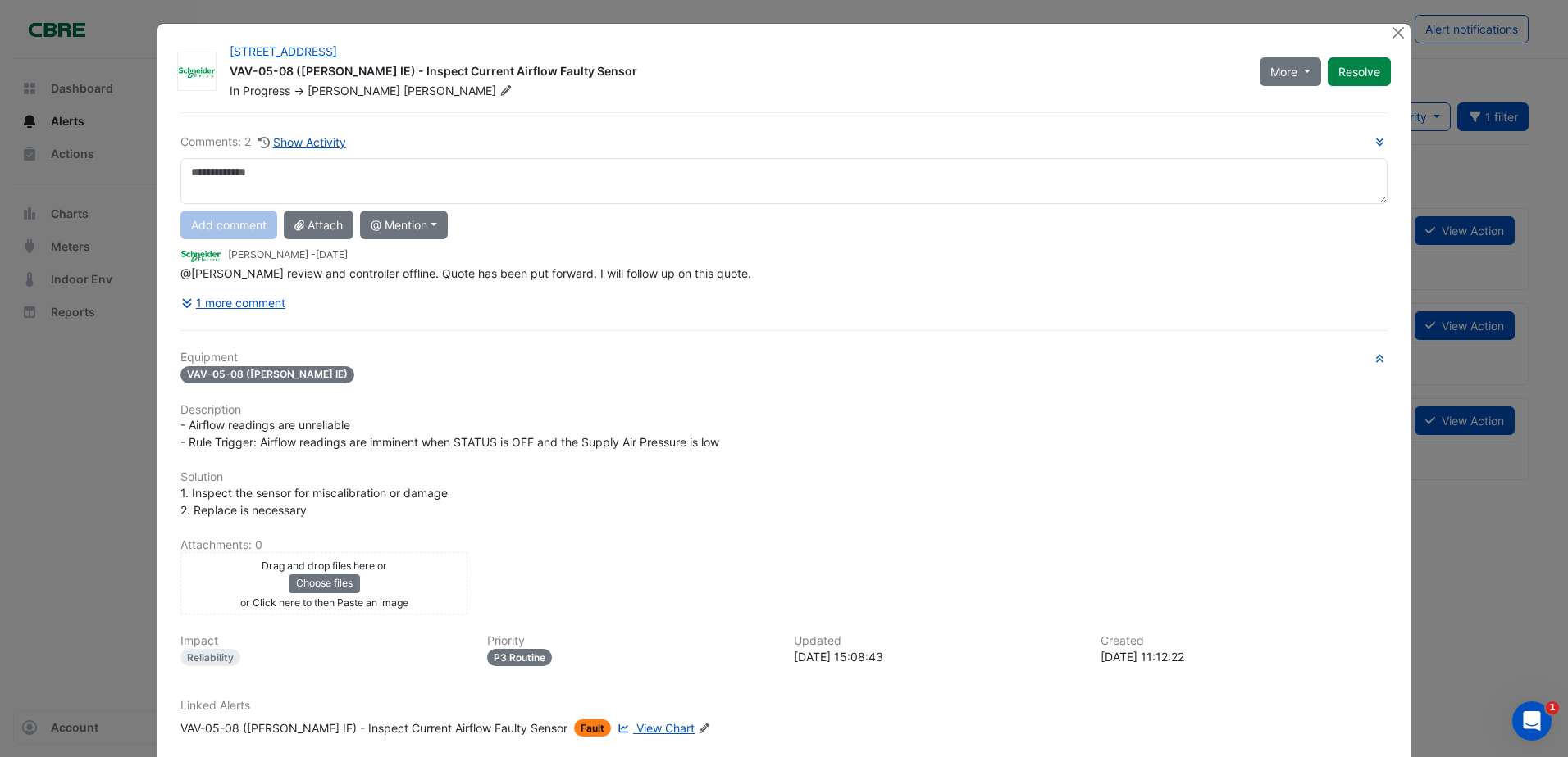
click at [335, 191] on textarea at bounding box center [784, 181] width 1207 height 46
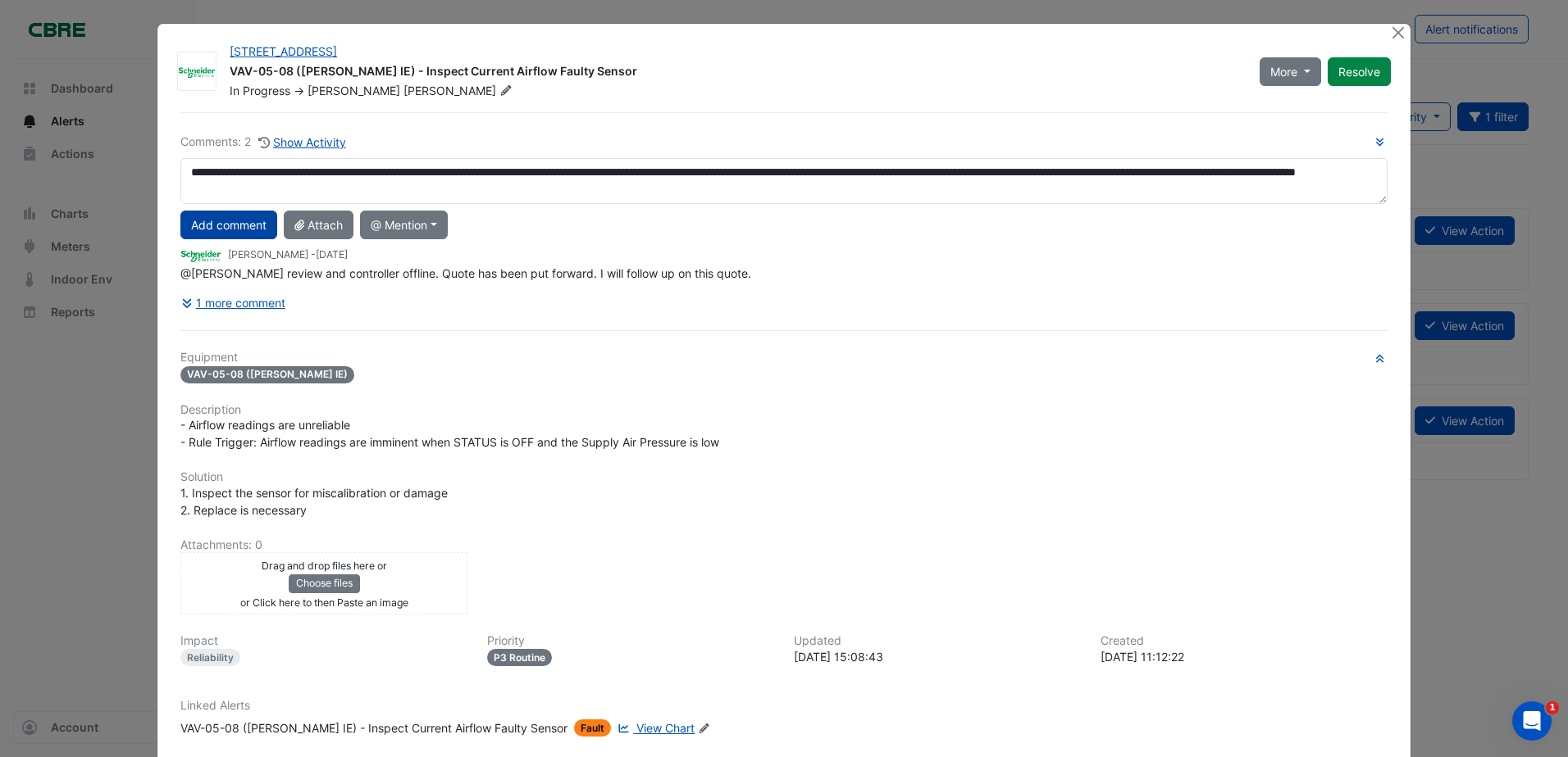
type textarea "**********"
click at [230, 233] on button "Add comment" at bounding box center [228, 225] width 96 height 29
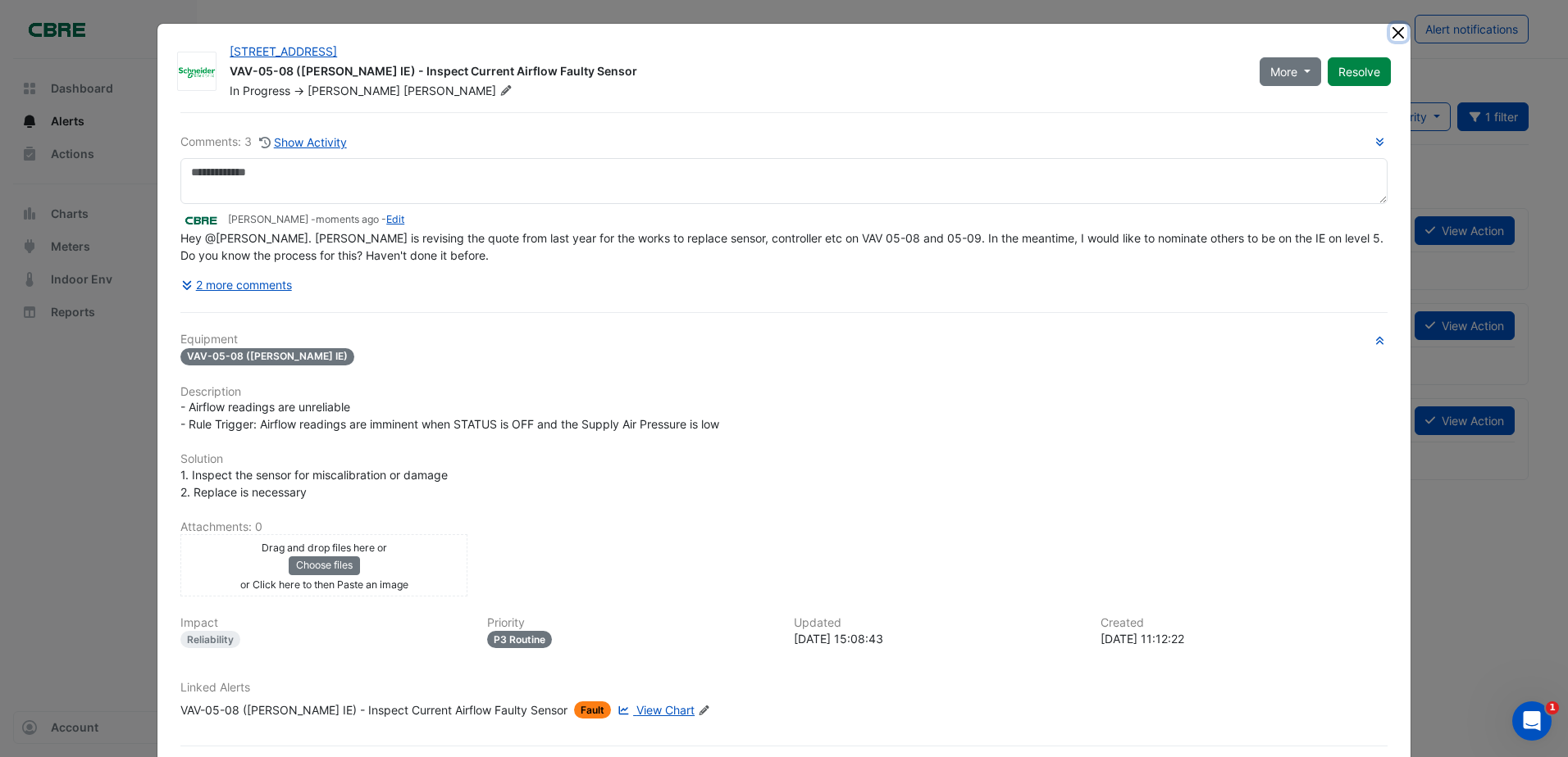
click at [1390, 32] on button "Close" at bounding box center [1398, 32] width 17 height 17
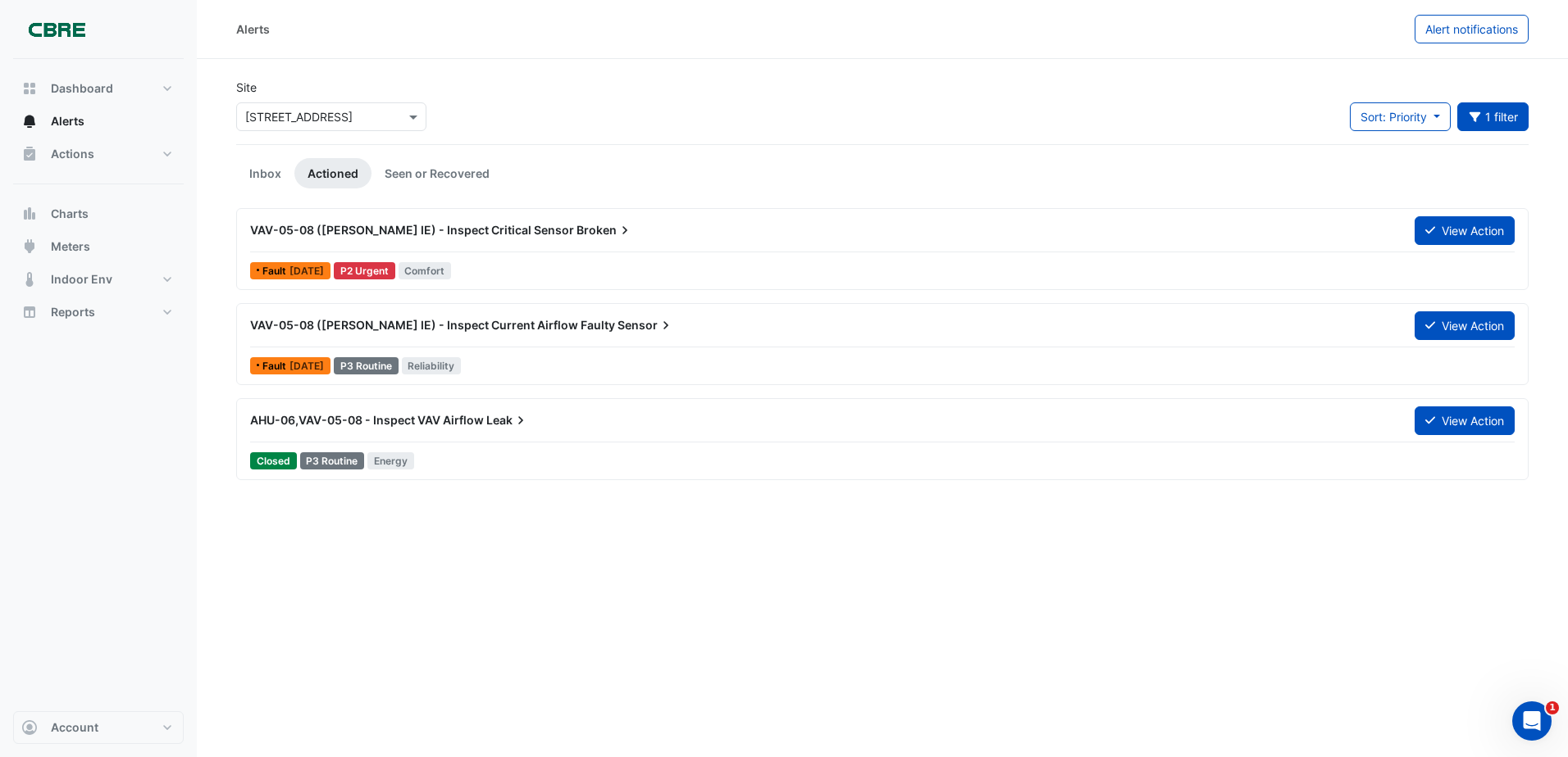
click at [486, 550] on div "Alerts Alert notifications Site Select a Site × [STREET_ADDRESS] Sort: Priority…" at bounding box center [882, 378] width 1371 height 757
drag, startPoint x: 485, startPoint y: 487, endPoint x: 450, endPoint y: 480, distance: 35.7
click at [484, 487] on div "VAV-05-08 ([PERSON_NAME] IE) - Inspect Critical Sensor Broken View Action Fault…" at bounding box center [883, 351] width 1293 height 286
